Goal: Task Accomplishment & Management: Manage account settings

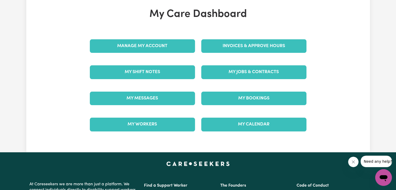
scroll to position [29, 0]
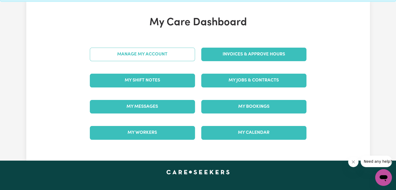
click at [185, 53] on link "Manage My Account" at bounding box center [142, 55] width 105 height 14
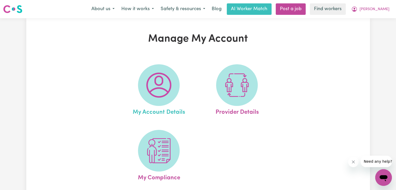
click at [180, 87] on link "My Account Details" at bounding box center [158, 90] width 75 height 53
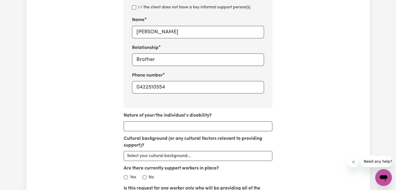
scroll to position [328, 0]
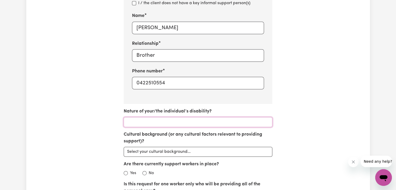
click at [200, 126] on input "Nature of your/the individual’s disability?" at bounding box center [198, 122] width 149 height 10
type input "Mental Health"
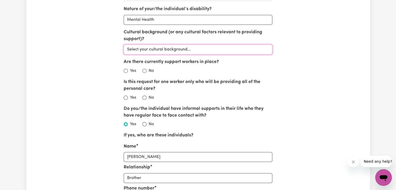
scroll to position [438, 0]
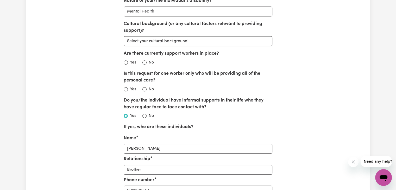
click at [147, 62] on div "No" at bounding box center [147, 62] width 11 height 6
click at [143, 63] on input "No" at bounding box center [144, 62] width 4 height 4
radio input "true"
click at [144, 87] on input "No" at bounding box center [144, 89] width 4 height 4
radio input "true"
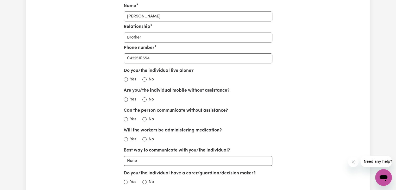
scroll to position [572, 0]
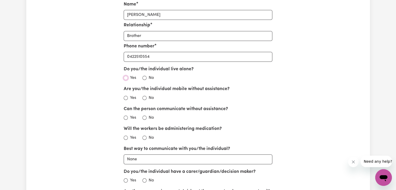
click at [125, 79] on input "Yes" at bounding box center [126, 78] width 4 height 4
radio input "true"
click at [125, 98] on input "Yes" at bounding box center [126, 98] width 4 height 4
radio input "true"
click at [125, 116] on input "Yes" at bounding box center [126, 118] width 4 height 4
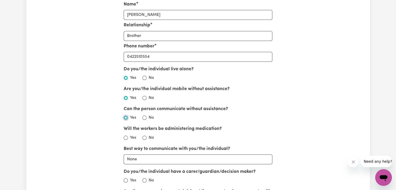
radio input "true"
click at [145, 136] on input "No" at bounding box center [144, 138] width 4 height 4
radio input "true"
click at [207, 157] on select "None Email Call Text Through representative" at bounding box center [198, 159] width 149 height 10
select select "text"
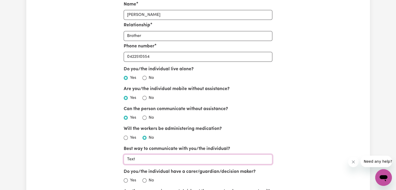
click at [124, 154] on select "None Email Call Text Through representative" at bounding box center [198, 159] width 149 height 10
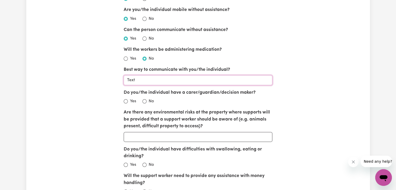
scroll to position [653, 0]
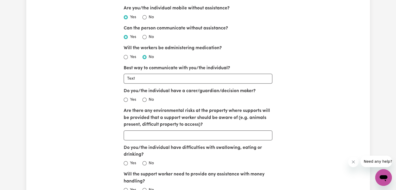
click at [146, 101] on div "No" at bounding box center [147, 100] width 11 height 6
click at [143, 99] on input "No" at bounding box center [144, 100] width 4 height 4
radio input "true"
click at [145, 130] on input "Are there any environmental risks at the property where supports will be provid…" at bounding box center [198, 135] width 149 height 10
type input "No"
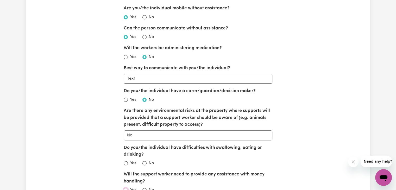
scroll to position [654, 0]
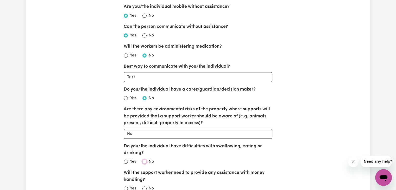
click at [146, 160] on input "Do you/the individual have difficulties with swallowing, eating or drinking?" at bounding box center [144, 161] width 4 height 4
radio input "true"
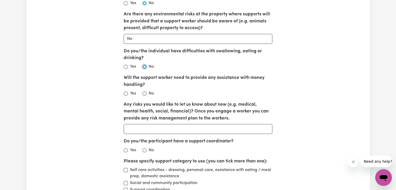
scroll to position [752, 0]
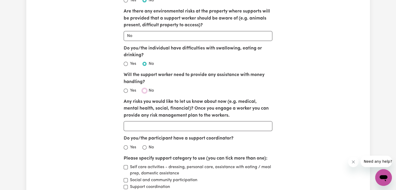
click at [146, 89] on input "No" at bounding box center [144, 90] width 4 height 4
radio input "true"
click at [151, 123] on input "Any risks you would like to let us know about now (e.g. medical, mental health,…" at bounding box center [198, 126] width 149 height 10
type input "No"
click at [124, 146] on input "Yes" at bounding box center [126, 147] width 4 height 4
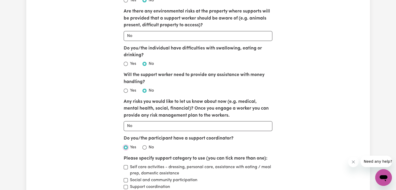
radio input "true"
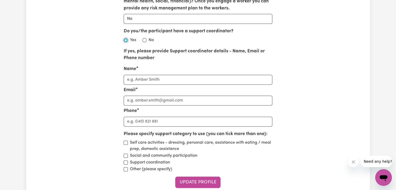
scroll to position [861, 0]
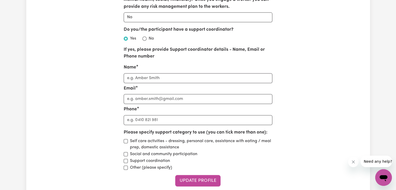
click at [209, 81] on input "Name" at bounding box center [198, 78] width 149 height 10
type input "[PERSON_NAME]"
type input "a"
type input "[PERSON_NAME][EMAIL_ADDRESS][DOMAIN_NAME]"
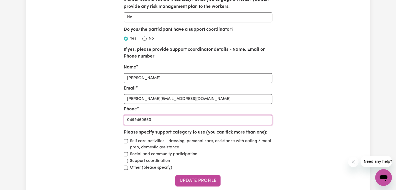
type input "0499460560"
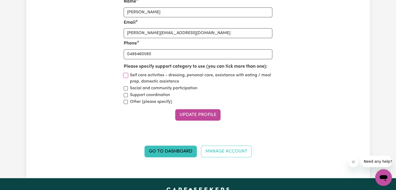
scroll to position [930, 0]
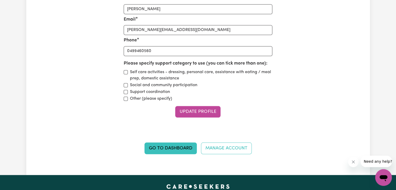
click at [193, 71] on label "Self care activities - dressing, personal care, assistance with eating / meal p…" at bounding box center [201, 75] width 142 height 12
click at [128, 71] on input "Self care activities - dressing, personal care, assistance with eating / meal p…" at bounding box center [126, 72] width 4 height 4
checkbox input "true"
click at [180, 85] on label "Social and community participation" at bounding box center [163, 85] width 67 height 6
click at [128, 85] on input "Social and community participation" at bounding box center [126, 85] width 4 height 4
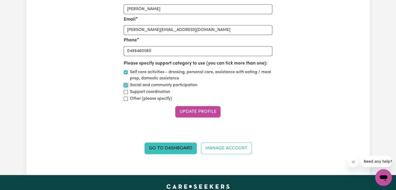
checkbox input "true"
click at [169, 79] on label "Self care activities - dressing, personal care, assistance with eating / meal p…" at bounding box center [201, 75] width 142 height 12
click at [128, 74] on input "Self care activities - dressing, personal care, assistance with eating / meal p…" at bounding box center [126, 72] width 4 height 4
checkbox input "false"
click at [165, 85] on label "Social and community participation" at bounding box center [163, 85] width 67 height 6
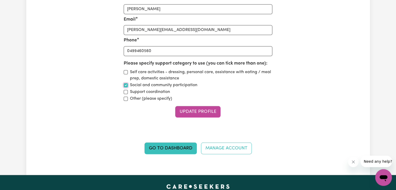
click at [128, 85] on input "Social and community participation" at bounding box center [126, 85] width 4 height 4
checkbox input "false"
click at [190, 112] on button "Update Profile" at bounding box center [197, 111] width 45 height 11
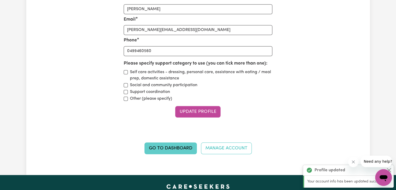
click at [181, 143] on link "Go to Dashboard" at bounding box center [170, 147] width 52 height 11
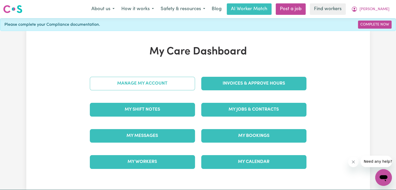
click at [185, 80] on link "Manage My Account" at bounding box center [142, 84] width 105 height 14
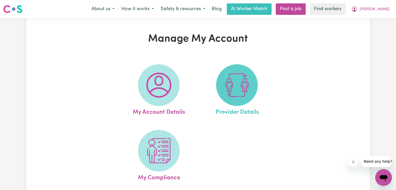
click at [243, 98] on img at bounding box center [236, 85] width 25 height 25
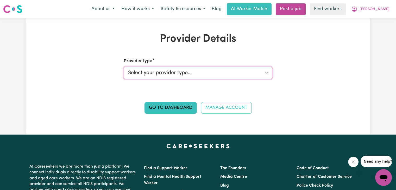
click at [185, 79] on select "Select your provider type... Privately Aged Care / Home Care Package NDIS Fundi…" at bounding box center [198, 73] width 149 height 12
select select "NDIS_FUNDING_PLAN_MANAGED"
click at [124, 67] on select "Select your provider type... Privately Aged Care / Home Care Package NDIS Fundi…" at bounding box center [198, 73] width 149 height 12
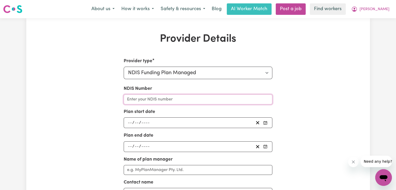
click at [181, 101] on input "NDIS Number" at bounding box center [198, 99] width 149 height 10
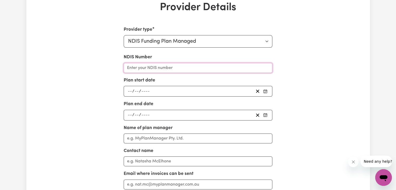
scroll to position [26, 0]
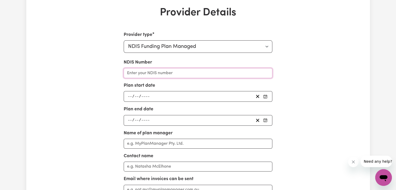
click at [168, 69] on input "NDIS Number" at bounding box center [198, 73] width 149 height 10
type input "430762133"
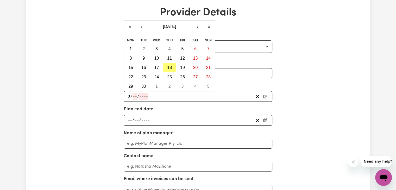
type input "30"
type input "10"
type input "0001-10-30"
type input "1"
type input "0002-10-30"
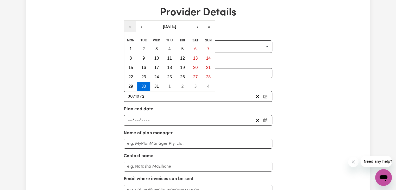
type input "20"
type input "0202-10-30"
type input "202"
type input "[DATE]"
type input "2024"
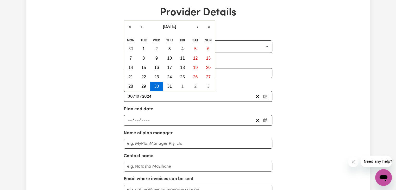
click at [129, 120] on input "number" at bounding box center [129, 120] width 5 height 7
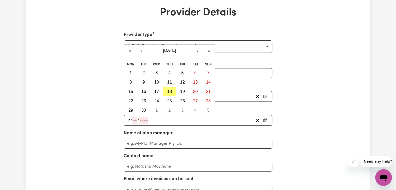
type input "29"
type input "0"
type input "10"
type input "0002-10-29"
type input "20"
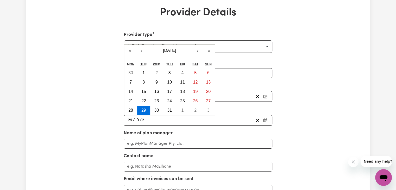
type input "0020-10-29"
type input "202"
type input "[DATE]"
type input "2025"
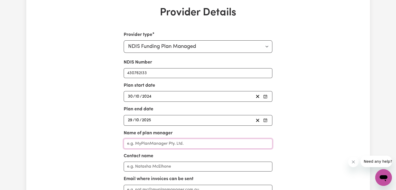
click at [135, 144] on input "Name of plan manager" at bounding box center [198, 144] width 149 height 10
type input "Plan Tracker"
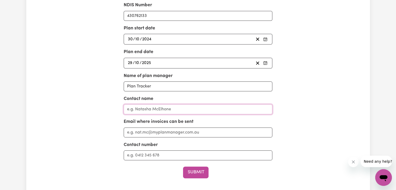
scroll to position [93, 0]
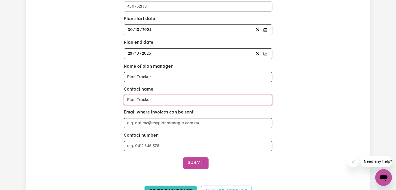
type input "Plan Tracker"
type input "a"
type input "k"
type input "[EMAIL_ADDRESS][DOMAIN_NAME]"
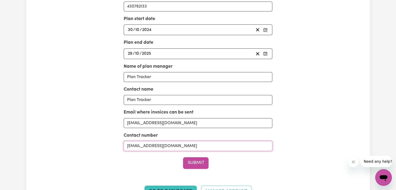
drag, startPoint x: 189, startPoint y: 142, endPoint x: 110, endPoint y: 133, distance: 79.4
click at [110, 133] on div "Provider type Select your provider type... Privately Aged Care / Home Care Pack…" at bounding box center [198, 84] width 223 height 238
paste input "1800 549 670"
type input "1800 549 670"
click at [197, 165] on button "Submit" at bounding box center [195, 162] width 25 height 11
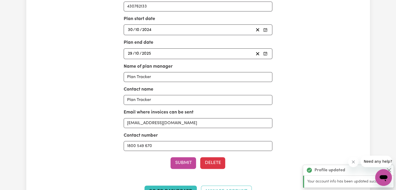
scroll to position [157, 0]
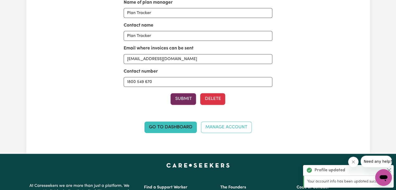
click at [180, 96] on button "Submit" at bounding box center [182, 98] width 25 height 11
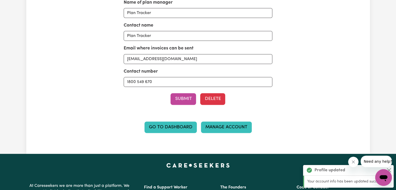
click at [218, 127] on link "Manage Account" at bounding box center [226, 127] width 51 height 11
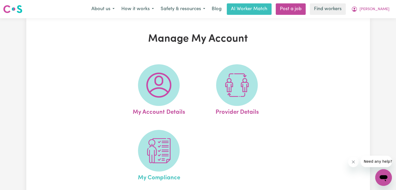
click at [170, 170] on link "My Compliance" at bounding box center [158, 156] width 75 height 53
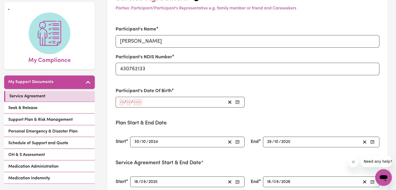
scroll to position [41, 0]
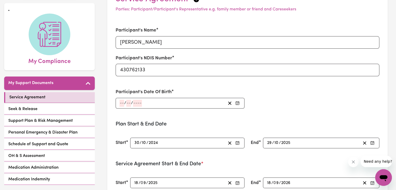
click at [121, 103] on input "number" at bounding box center [121, 103] width 5 height 7
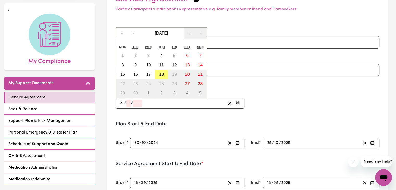
type input "24"
click at [128, 102] on input "number" at bounding box center [129, 103] width 5 height 7
type input "12"
click at [132, 100] on div "24 / 12 /" at bounding box center [172, 103] width 106 height 7
click at [132, 101] on span "/" at bounding box center [132, 103] width 2 height 5
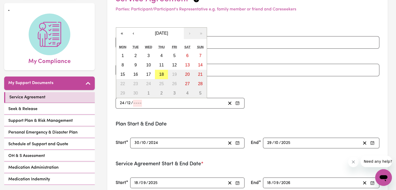
click at [133, 102] on input "number" at bounding box center [137, 103] width 9 height 7
type input "0001-12-24"
type input "1"
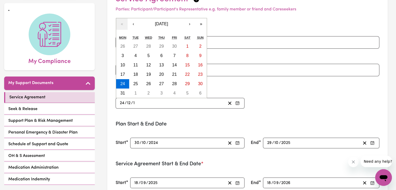
type input "0019-12-24"
type input "19"
type input "0199-12-24"
type input "199"
type input "[DATE]"
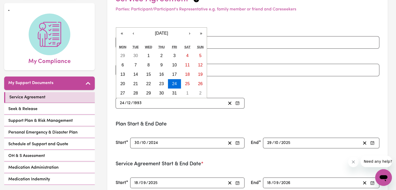
type input "1993"
click at [252, 86] on div "Participant's Name [PERSON_NAME] Participant's NDIS Number 430762133 Participan…" at bounding box center [247, 68] width 270 height 94
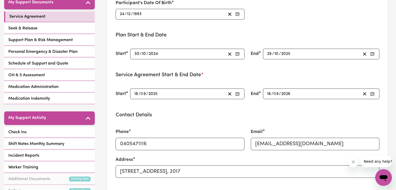
scroll to position [0, 0]
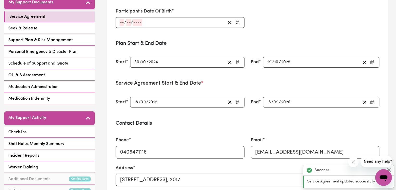
type input "[DATE]"
type input "24"
type input "12"
type input "1993"
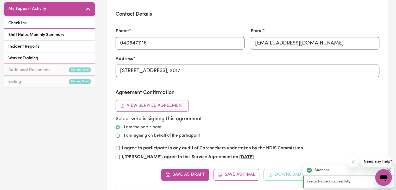
scroll to position [231, 0]
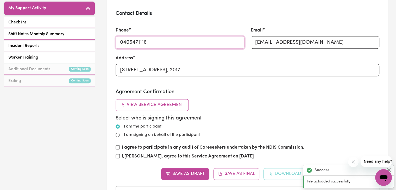
drag, startPoint x: 150, startPoint y: 43, endPoint x: 107, endPoint y: 44, distance: 43.2
click at [107, 44] on div "Service Agreement Parties: Participant/Participant's Representative e.g. family…" at bounding box center [247, 24] width 297 height 475
click at [167, 43] on input "048153495" at bounding box center [180, 42] width 129 height 12
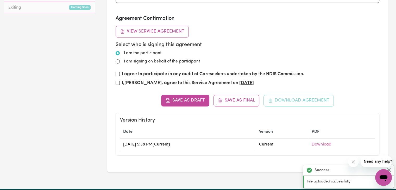
scroll to position [308, 0]
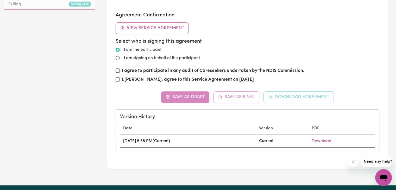
type input "0481534957"
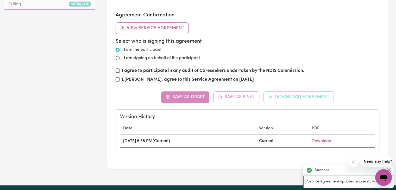
click at [186, 66] on div "Agreement Confirmation View Service Agreement Select who is signing this agreem…" at bounding box center [248, 48] width 264 height 73
click at [180, 69] on label "I agree to participate in any audit of Careseekers undertaken by the NDIS Commi…" at bounding box center [213, 70] width 182 height 7
click at [120, 69] on input "I agree to participate in any audit of Careseekers undertaken by the NDIS Commi…" at bounding box center [118, 70] width 4 height 4
checkbox input "false"
click at [176, 77] on label "I, [PERSON_NAME] , agree to this Service Agreement on [DATE]" at bounding box center [188, 79] width 132 height 7
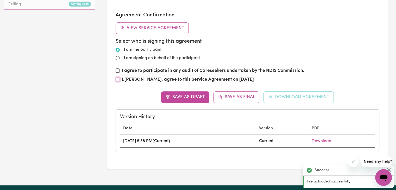
click at [120, 77] on input "I, [PERSON_NAME] , agree to this Service Agreement on [DATE]" at bounding box center [118, 79] width 4 height 4
checkbox input "true"
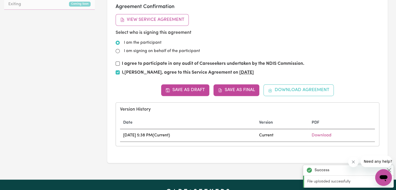
click at [234, 96] on div "Save as Draft Save as Final Download Agreement Version History Date Version PDF…" at bounding box center [248, 115] width 264 height 62
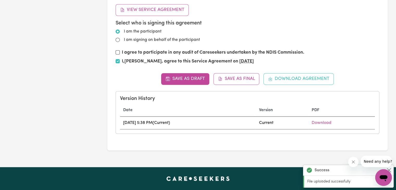
scroll to position [324, 0]
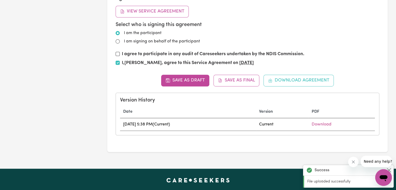
click at [356, 158] on button "Close message from company" at bounding box center [353, 162] width 10 height 10
click at [391, 170] on button "Close" at bounding box center [389, 170] width 6 height 6
click at [388, 168] on button "Close" at bounding box center [389, 170] width 6 height 6
drag, startPoint x: 399, startPoint y: 125, endPoint x: 280, endPoint y: 68, distance: 131.8
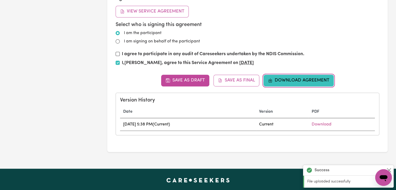
click at [287, 78] on button "Download Agreement" at bounding box center [298, 80] width 70 height 11
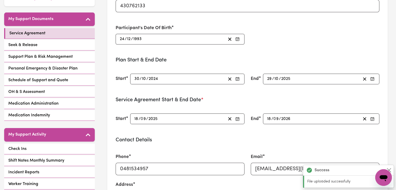
scroll to position [11, 0]
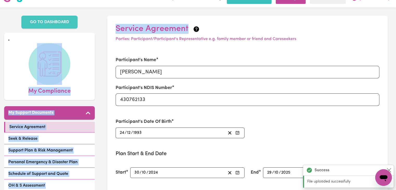
drag, startPoint x: 388, startPoint y: 18, endPoint x: 384, endPoint y: 5, distance: 13.7
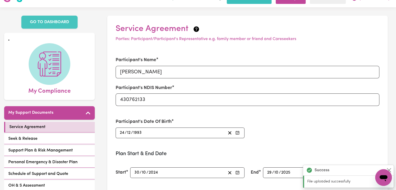
click at [361, 33] on h2 "Service Agreement" at bounding box center [248, 29] width 264 height 10
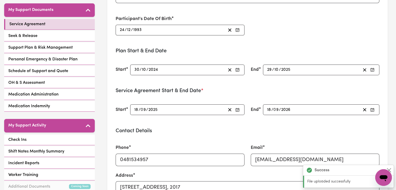
scroll to position [113, 0]
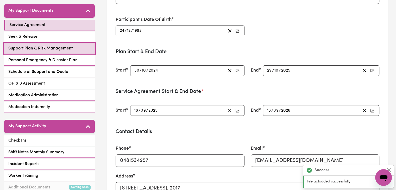
click at [69, 45] on span "Support Plan & Risk Management" at bounding box center [40, 48] width 64 height 6
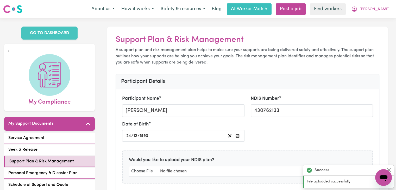
click at [386, 1] on nav "Menu About us How it works Safety & resources Blog AI Worker Match Post a job F…" at bounding box center [198, 9] width 396 height 18
click at [381, 8] on span "[PERSON_NAME]" at bounding box center [374, 10] width 30 height 6
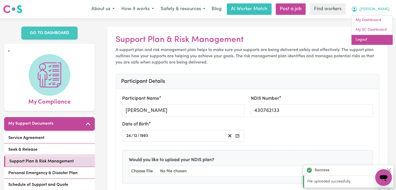
click at [363, 41] on link "Logout" at bounding box center [371, 40] width 41 height 10
